Goal: Check status: Check status

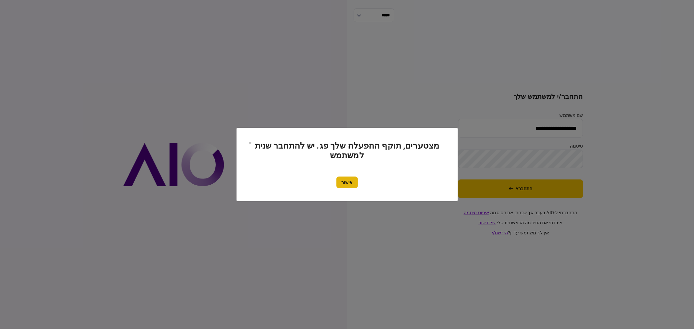
click at [347, 179] on button "אישור" at bounding box center [346, 183] width 21 height 12
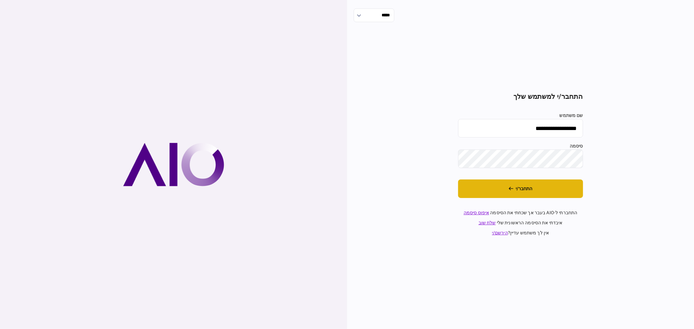
click at [514, 190] on button "התחבר/י" at bounding box center [520, 189] width 125 height 19
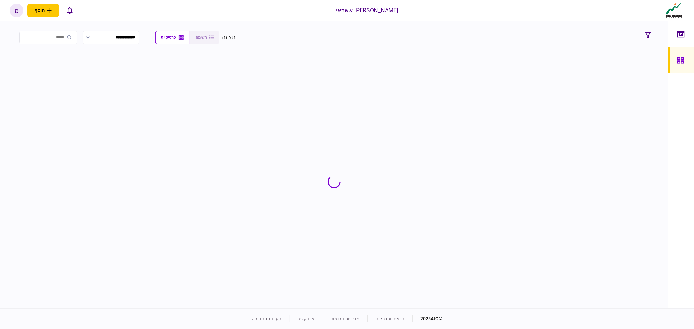
click at [131, 20] on div "[PERSON_NAME] אשראי הוסף לקוח עסקי לקוח פרטי מ מ [PERSON_NAME] [EMAIL_ADDRESS][…" at bounding box center [347, 10] width 694 height 21
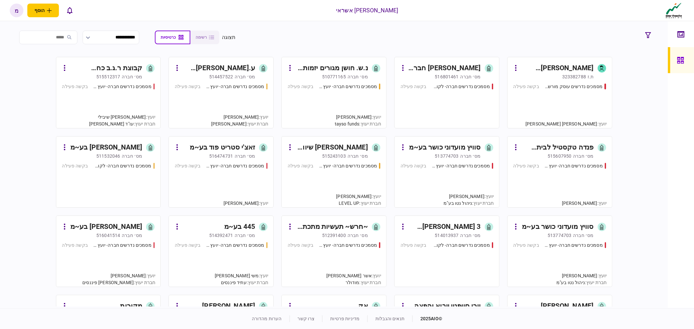
click at [542, 107] on div "מסמכים נדרשים עוסק מורשה - יועץ בקשה פעילה" at bounding box center [559, 102] width 93 height 39
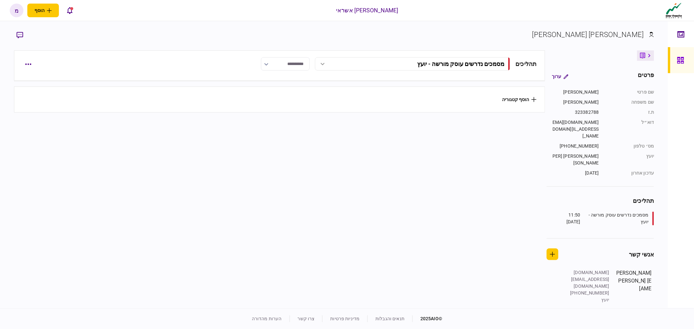
click at [515, 68] on div "תהליכים" at bounding box center [525, 64] width 21 height 9
click at [525, 97] on button "הוסף קטגוריה" at bounding box center [519, 99] width 34 height 5
click at [578, 49] on div at bounding box center [347, 164] width 694 height 329
click at [673, 61] on link at bounding box center [681, 60] width 26 height 26
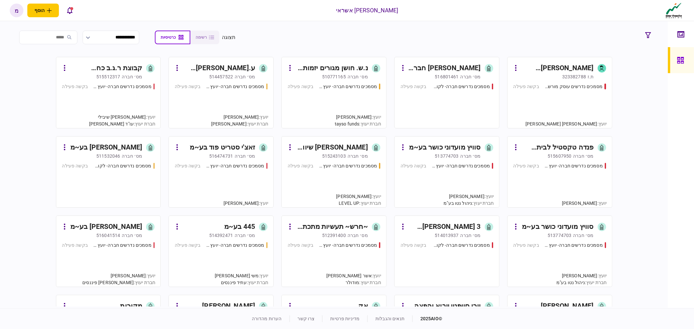
click at [538, 111] on div "מסמכים נדרשים עוסק מורשה - יועץ בקשה פעילה" at bounding box center [559, 102] width 93 height 39
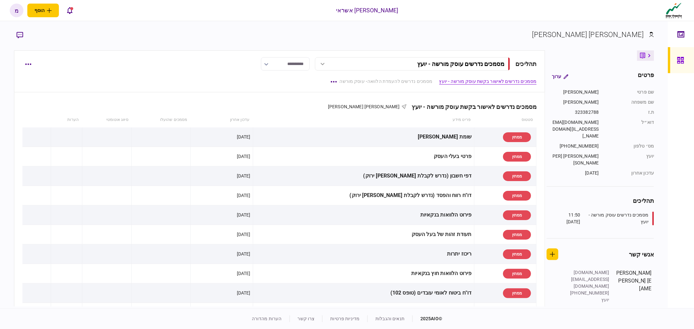
click at [672, 59] on link at bounding box center [681, 60] width 26 height 26
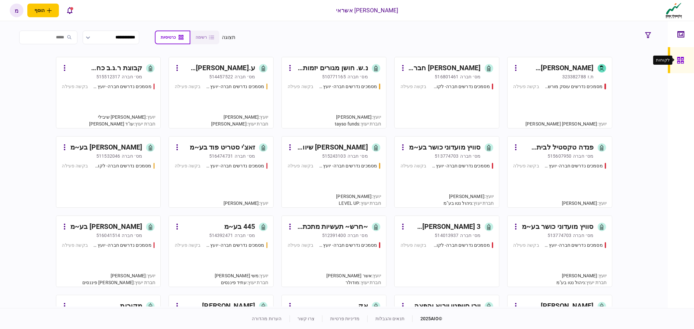
click at [683, 64] on div at bounding box center [682, 60] width 10 height 26
click at [674, 36] on link at bounding box center [681, 34] width 26 height 26
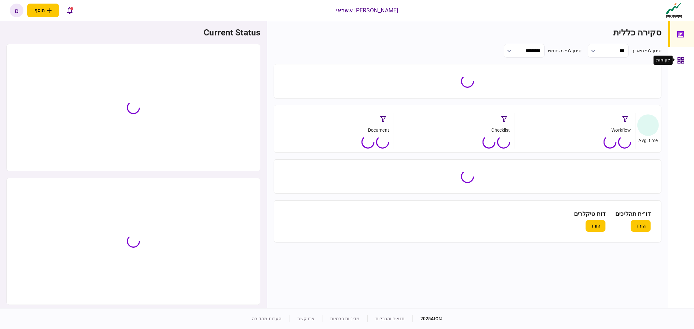
click at [677, 60] on icon at bounding box center [680, 60] width 7 height 7
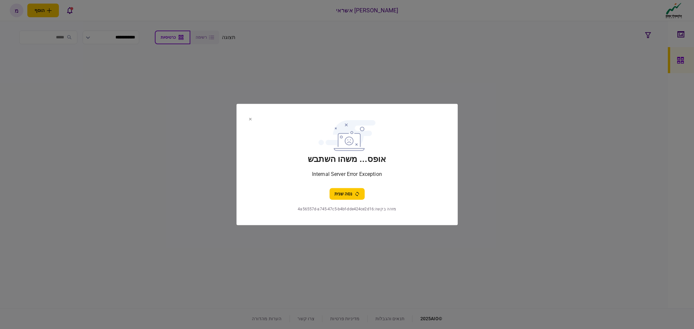
click at [343, 195] on button "נסה שנית" at bounding box center [346, 194] width 35 height 12
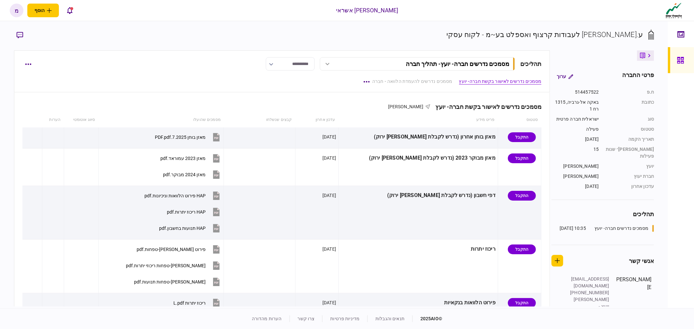
drag, startPoint x: 671, startPoint y: 59, endPoint x: 135, endPoint y: 0, distance: 539.2
click at [671, 59] on link at bounding box center [681, 60] width 26 height 26
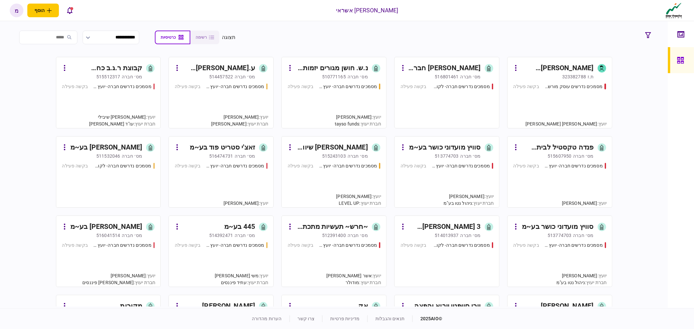
click at [421, 26] on section "**********" at bounding box center [334, 164] width 668 height 287
click at [526, 92] on div "מסמכים נדרשים עוסק מורשה - יועץ בקשה פעילה" at bounding box center [559, 102] width 93 height 39
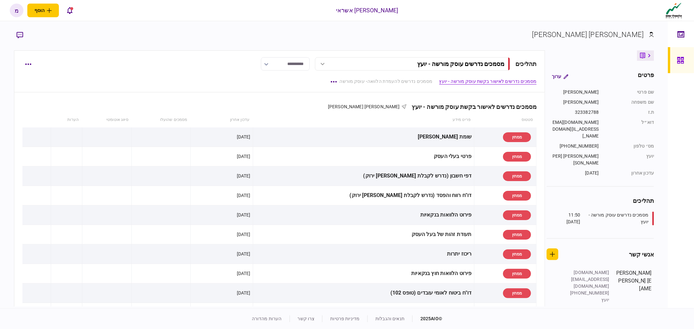
click at [680, 57] on icon at bounding box center [680, 60] width 7 height 7
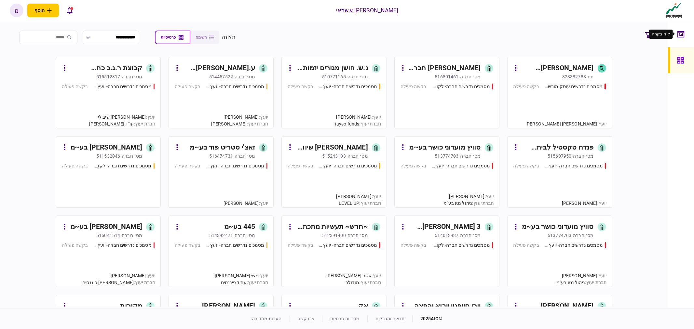
click at [677, 28] on div at bounding box center [682, 34] width 10 height 26
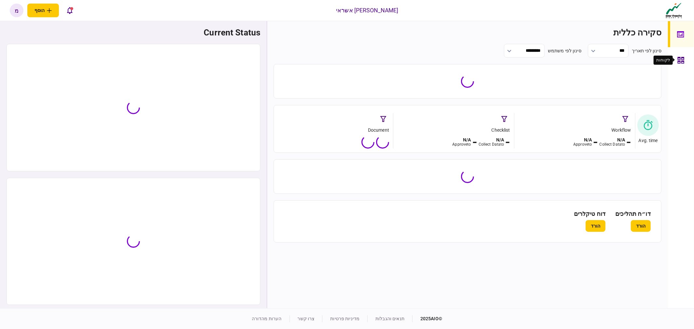
click at [680, 58] on icon at bounding box center [680, 60] width 7 height 7
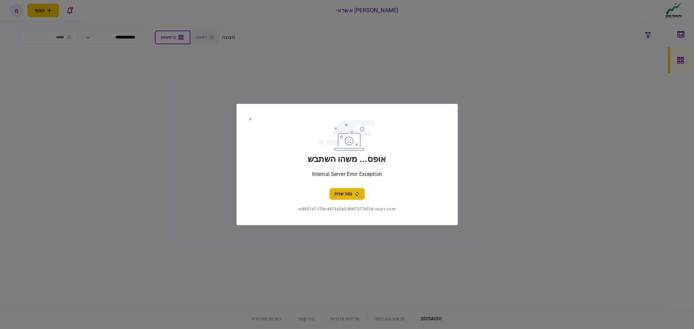
click at [345, 187] on section "אופס... משהו השתבש Internal Server Error Exception נסה שנית" at bounding box center [346, 158] width 195 height 83
click at [349, 201] on section "אופס... משהו השתבש Internal Server Error Exception נסה שנית מזהה בקשה : cc8051e…" at bounding box center [346, 164] width 221 height 121
click at [349, 196] on button "נסה שנית" at bounding box center [346, 194] width 35 height 12
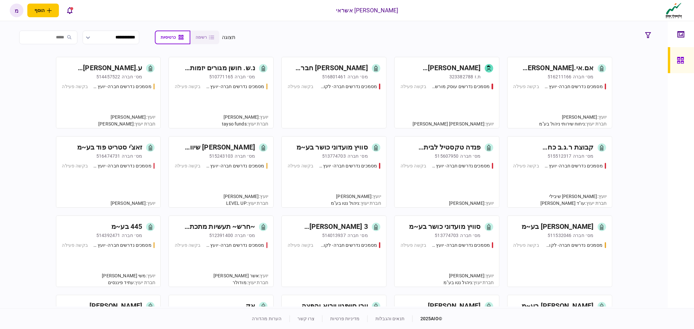
click at [507, 36] on section "**********" at bounding box center [334, 37] width 640 height 16
click at [550, 109] on div "מסמכים נדרשים חברה- יועץ - תהליך חברה בקשה פעילה" at bounding box center [559, 102] width 93 height 39
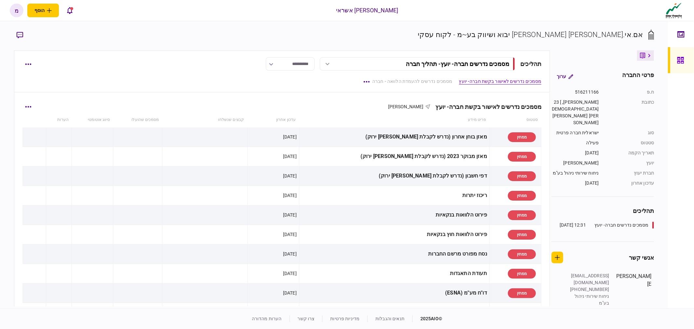
click at [467, 105] on div "מסמכים נדרשים לאישור בקשת חברה- יועץ" at bounding box center [485, 106] width 111 height 7
click at [469, 105] on div "מסמכים נדרשים לאישור בקשת חברה- יועץ" at bounding box center [485, 106] width 111 height 7
click at [480, 103] on div "מסמכים נדרשים לאישור בקשת חברה- יועץ" at bounding box center [485, 106] width 111 height 7
click at [509, 105] on div "מסמכים נדרשים לאישור בקשת חברה- יועץ" at bounding box center [485, 106] width 111 height 7
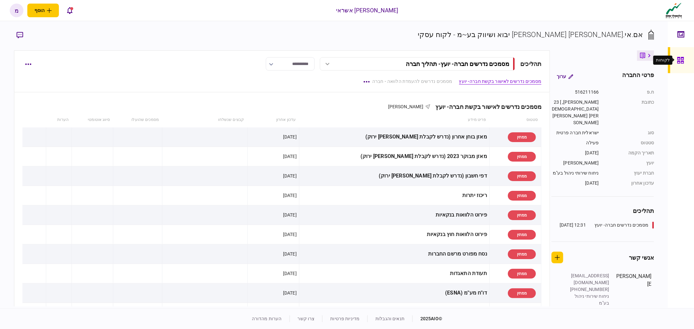
click at [686, 64] on div at bounding box center [682, 60] width 10 height 26
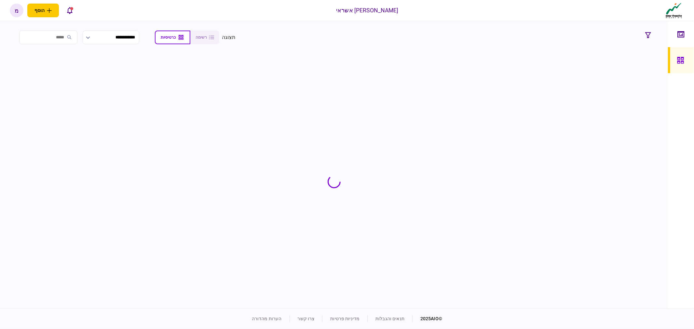
click at [137, 16] on div "אלטשולר שחם אשראי הוסף לקוח עסקי לקוח פרטי מ מ מוי טייפלד moyt@altshul.co.il עב…" at bounding box center [347, 10] width 694 height 21
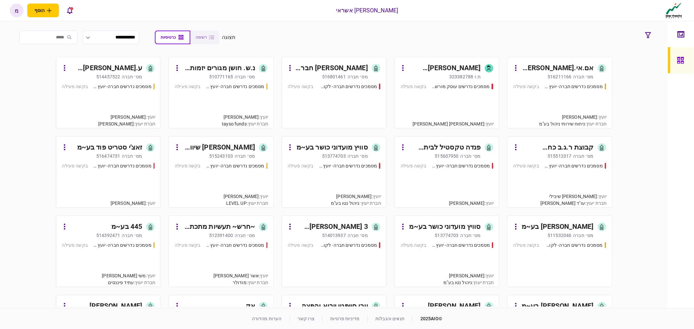
click at [556, 103] on div "מסמכים נדרשים חברה- יועץ - תהליך חברה בקשה פעילה" at bounding box center [559, 102] width 93 height 39
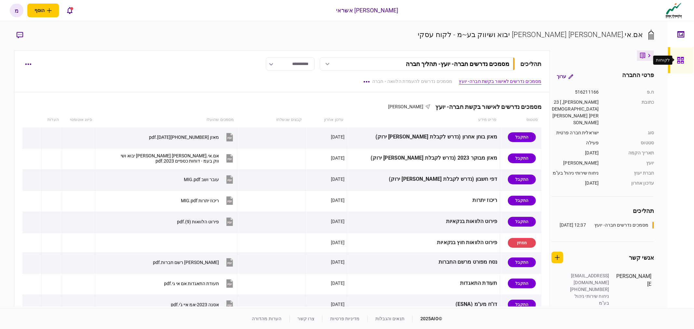
click at [681, 60] on icon at bounding box center [680, 60] width 7 height 7
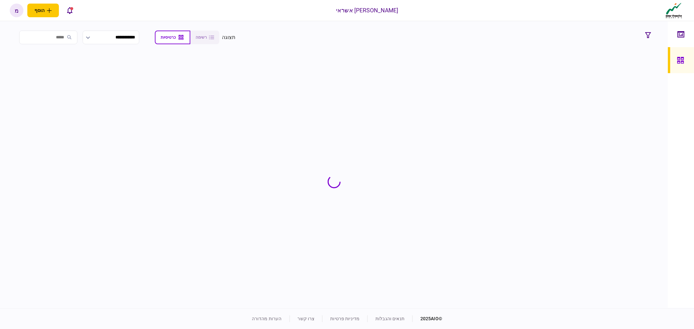
click at [64, 40] on input "search" at bounding box center [48, 38] width 58 height 14
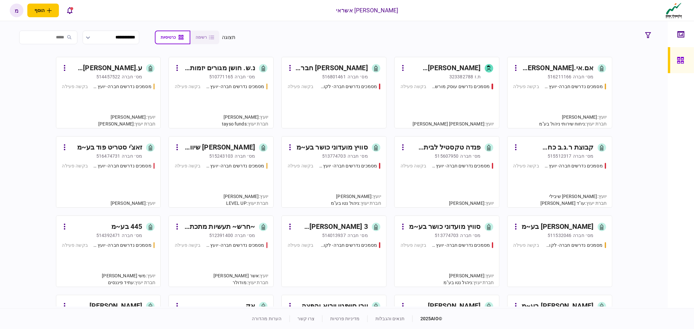
click at [473, 33] on section "**********" at bounding box center [334, 37] width 640 height 16
click at [70, 37] on input "search" at bounding box center [48, 38] width 58 height 14
click at [344, 27] on section "**********" at bounding box center [334, 164] width 668 height 287
drag, startPoint x: 348, startPoint y: 4, endPoint x: 346, endPoint y: 9, distance: 6.1
click at [348, 5] on div "אלטשולר שחם אשראי הוסף לקוח עסקי לקוח פרטי מ מ מוי טייפלד moyt@altshul.co.il עב…" at bounding box center [347, 10] width 694 height 21
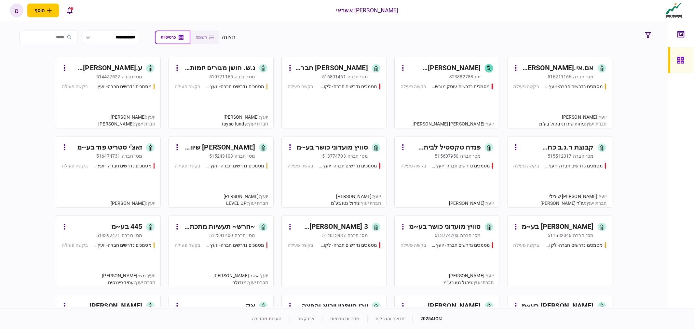
click at [346, 10] on div "[PERSON_NAME] אשראי" at bounding box center [367, 10] width 62 height 8
click at [400, 9] on div "אלטשולר שחם אשראי הוסף לקוח עסקי לקוח פרטי מ מ מוי טייפלד moyt@altshul.co.il עב…" at bounding box center [347, 10] width 694 height 21
drag, startPoint x: 368, startPoint y: 9, endPoint x: 318, endPoint y: 7, distance: 50.4
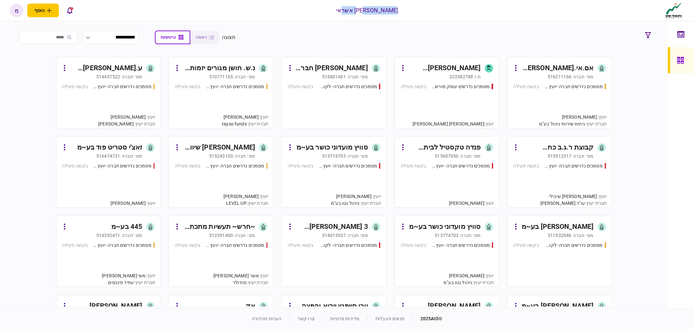
click at [319, 7] on div "אלטשולר שחם אשראי הוסף לקוח עסקי לקוח פרטי מ מ מוי טייפלד moyt@altshul.co.il עב…" at bounding box center [347, 10] width 694 height 21
drag, startPoint x: 331, startPoint y: 7, endPoint x: 343, endPoint y: 9, distance: 12.1
click at [332, 7] on div "אלטשולר שחם אשראי הוסף לקוח עסקי לקוח פרטי מ מ מוי טייפלד moyt@altshul.co.il עב…" at bounding box center [347, 10] width 694 height 21
click at [350, 11] on div "[PERSON_NAME] אשראי" at bounding box center [367, 10] width 62 height 8
drag, startPoint x: 337, startPoint y: 10, endPoint x: 398, endPoint y: 4, distance: 61.2
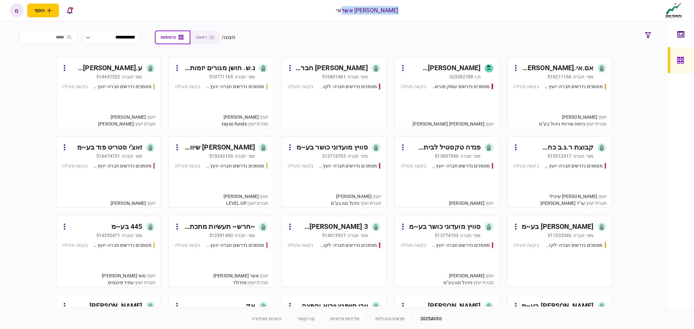
click at [398, 4] on div "אלטשולר שחם אשראי הוסף לקוח עסקי לקוח פרטי מ מ מוי טייפלד moyt@altshul.co.il עב…" at bounding box center [347, 10] width 694 height 21
click at [397, 10] on div "אלטשולר שחם אשראי הוסף לקוח עסקי לקוח פרטי מ מ מוי טייפלד moyt@altshul.co.il עב…" at bounding box center [347, 10] width 694 height 21
click at [468, 33] on section "**********" at bounding box center [334, 37] width 640 height 16
click at [308, 38] on section "**********" at bounding box center [334, 37] width 640 height 16
click at [287, 27] on section "**********" at bounding box center [334, 164] width 668 height 287
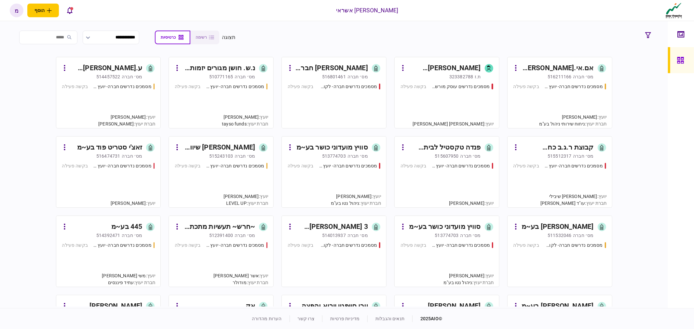
click at [253, 104] on div "מסמכים נדרשים חברה- יועץ - תהליך חברה בקשה פעילה" at bounding box center [221, 102] width 93 height 39
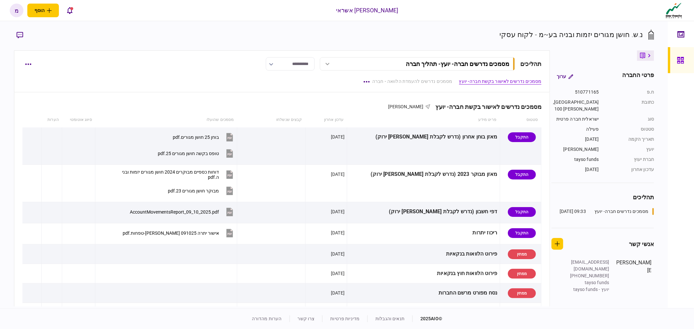
click at [113, 47] on section "נ.ש. חושן מגורים יזמות ובניה בע~מ - לקוח עסקי" at bounding box center [334, 39] width 640 height 21
click at [672, 57] on link at bounding box center [681, 60] width 26 height 26
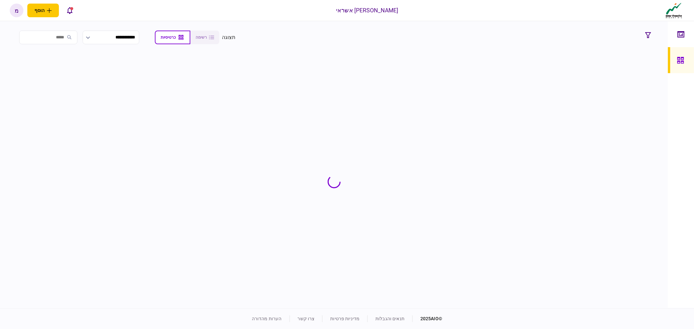
click at [68, 36] on input "search" at bounding box center [48, 38] width 58 height 14
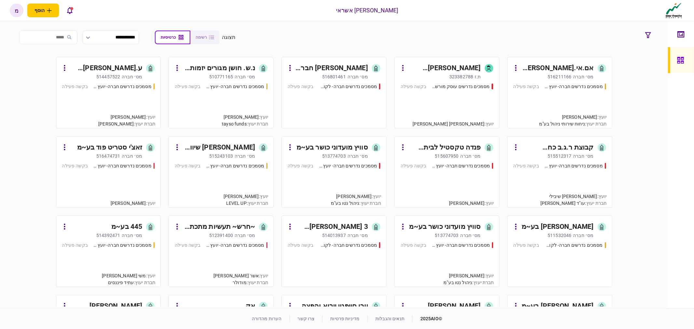
click at [59, 38] on input "search" at bounding box center [48, 38] width 58 height 14
click at [65, 38] on input "search" at bounding box center [48, 38] width 58 height 14
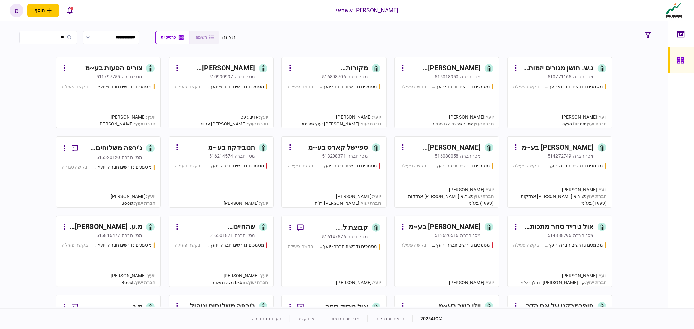
type input "*"
